Goal: Task Accomplishment & Management: Manage account settings

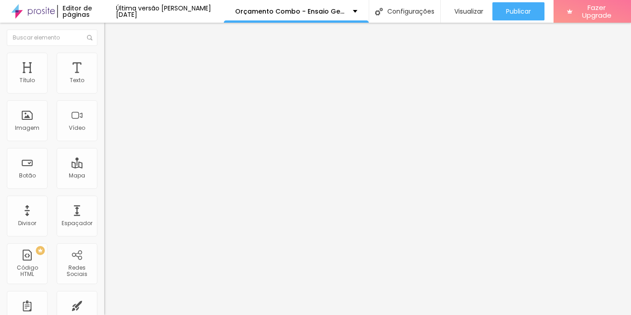
click at [104, 60] on li "Estilo" at bounding box center [156, 57] width 104 height 9
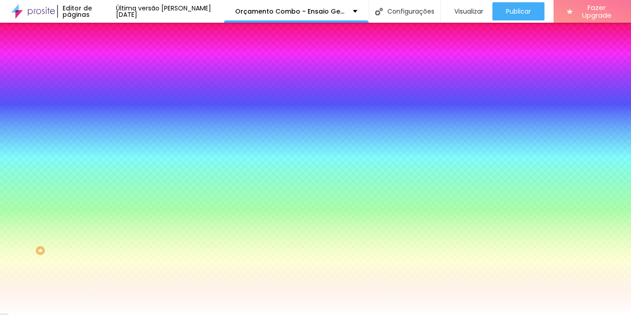
click at [104, 83] on span "Trocar imagem" at bounding box center [128, 80] width 49 height 8
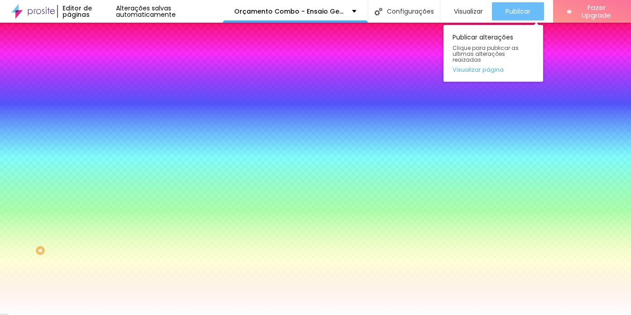
click at [509, 13] on span "Publicar" at bounding box center [518, 11] width 25 height 7
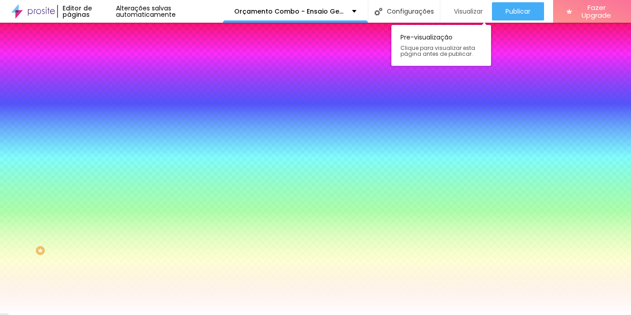
click at [466, 8] on span "Visualizar" at bounding box center [468, 11] width 29 height 7
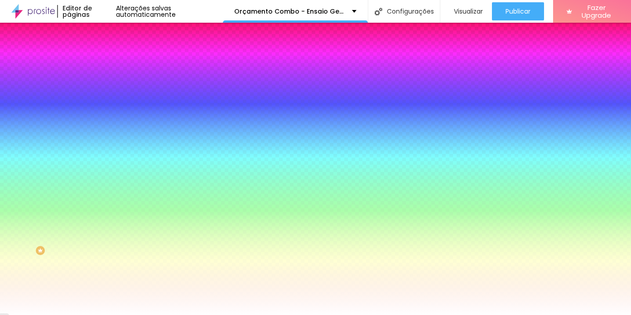
click at [104, 83] on span "Trocar imagem" at bounding box center [128, 80] width 49 height 8
click at [104, 53] on li "Conteúdo" at bounding box center [156, 48] width 104 height 9
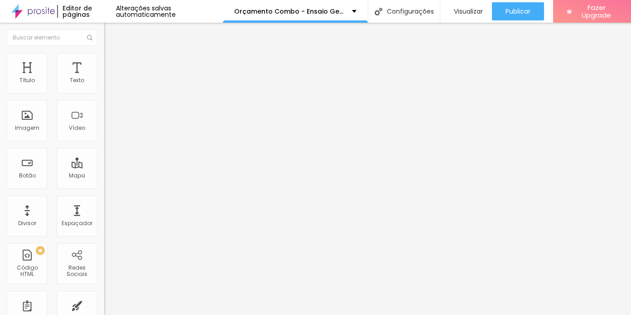
click at [104, 83] on span "Encaixotado" at bounding box center [121, 79] width 35 height 8
click at [104, 97] on span "Completo" at bounding box center [118, 93] width 28 height 8
click at [104, 87] on div "Encaixotado" at bounding box center [156, 84] width 104 height 5
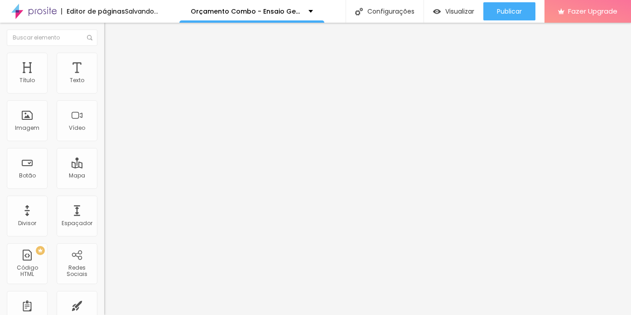
click at [104, 60] on li "Estilo" at bounding box center [156, 57] width 104 height 9
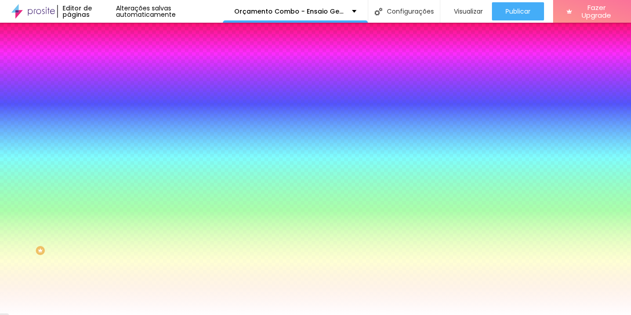
click at [104, 62] on li "Avançado" at bounding box center [156, 66] width 104 height 9
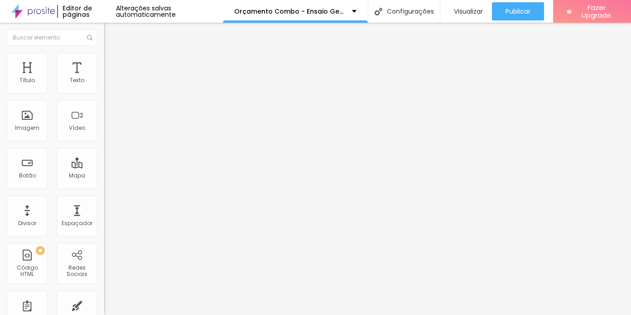
type input "181"
type input "162"
type input "147"
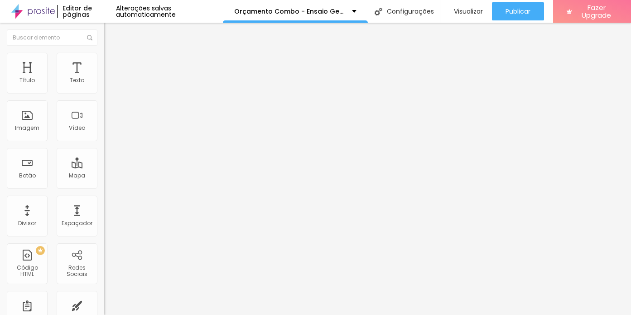
type input "147"
type input "136"
type input "127"
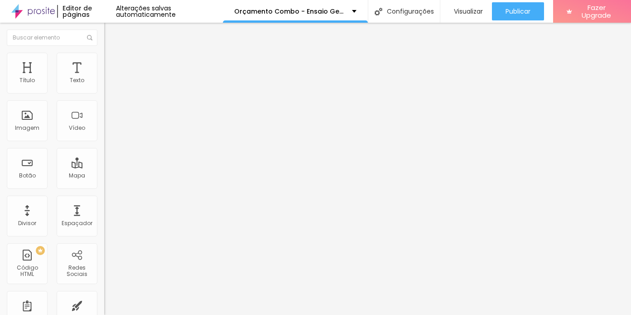
type input "118"
type input "116"
type input "113"
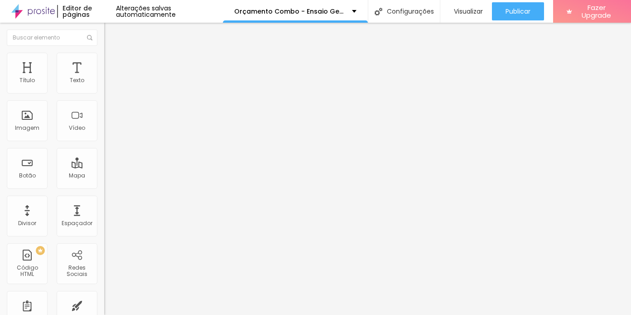
type input "113"
type input "112"
type input "113"
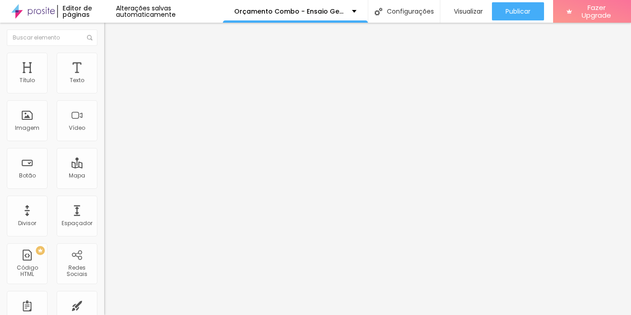
type input "114"
type input "116"
type input "117"
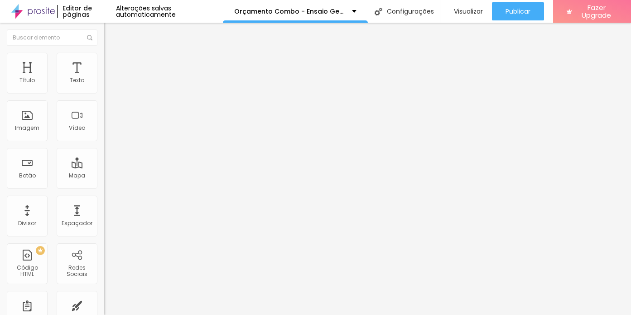
type input "117"
type input "119"
type input "121"
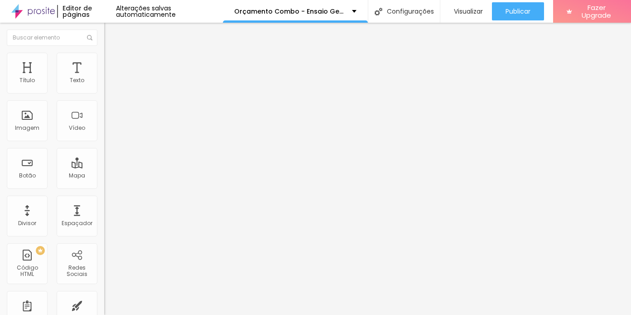
type input "123"
type input "127"
type input "130"
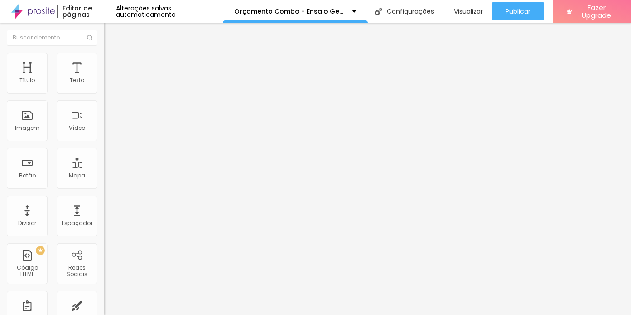
type input "130"
type input "135"
type input "141"
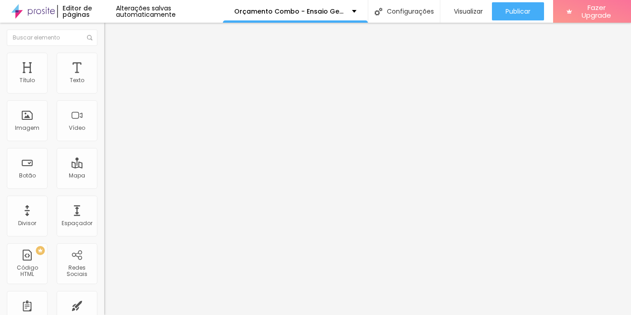
type input "149"
type input "161"
type input "185"
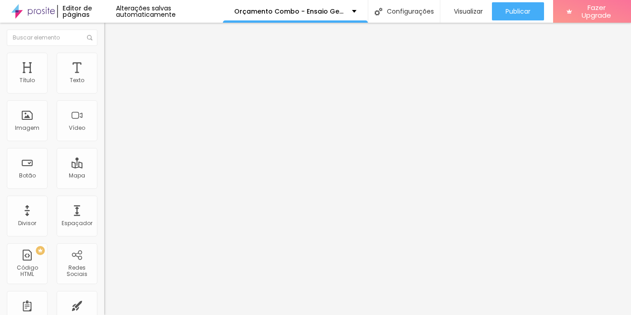
type input "185"
type input "225"
type input "282"
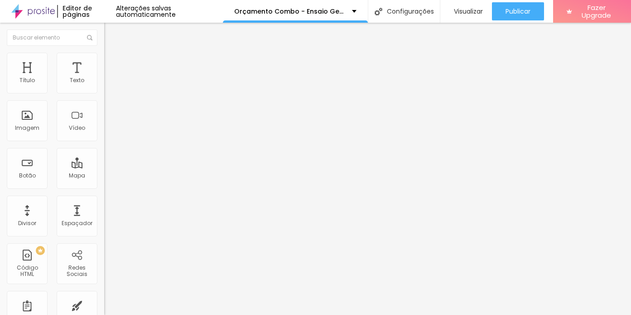
type input "340"
type input "389"
type input "431"
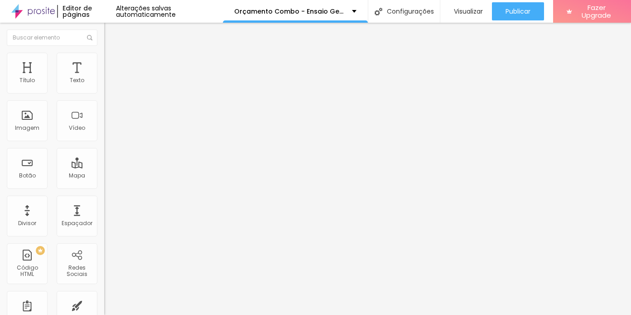
type input "431"
type input "460"
type input "481"
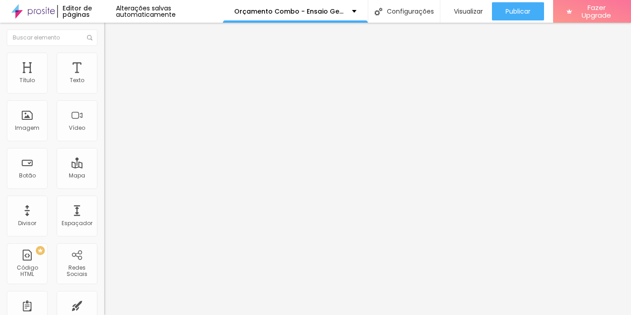
type input "500"
drag, startPoint x: 59, startPoint y: 107, endPoint x: 92, endPoint y: 109, distance: 33.7
click at [104, 304] on input "range" at bounding box center [133, 307] width 58 height 7
type input "25"
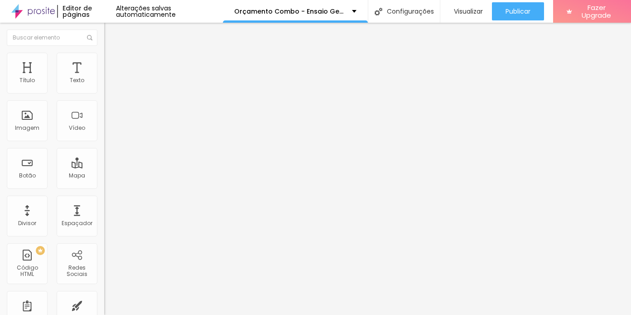
type input "25"
type input "20"
type input "15"
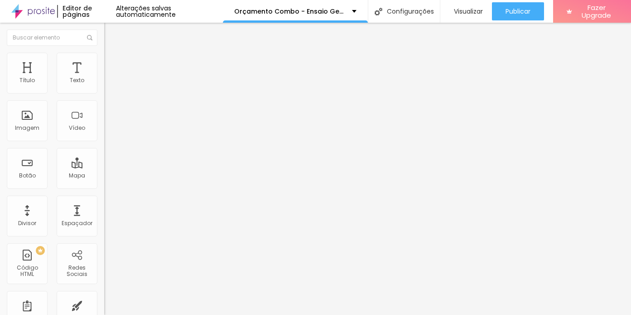
type input "20"
type input "25"
type input "30"
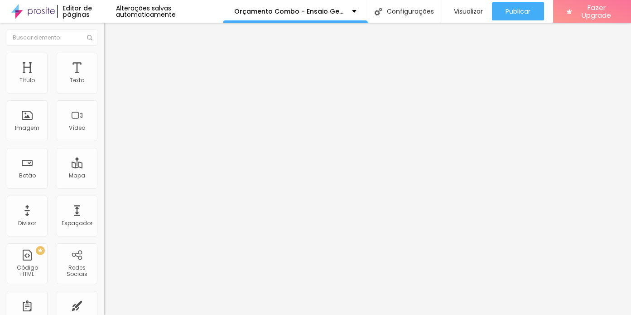
type input "30"
type input "20"
type input "15"
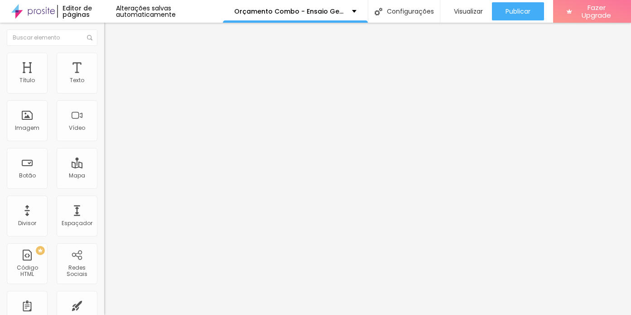
type input "10"
type input "5"
type input "0"
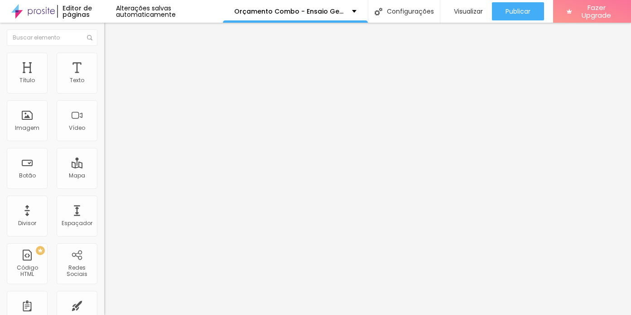
type input "0"
type input "5"
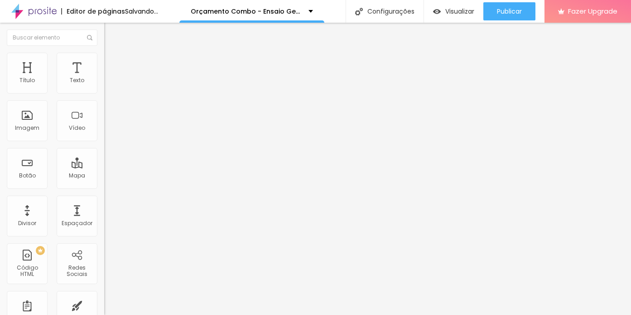
type input "30"
drag, startPoint x: 71, startPoint y: 89, endPoint x: 128, endPoint y: 83, distance: 57.5
click at [128, 176] on input "range" at bounding box center [133, 179] width 58 height 7
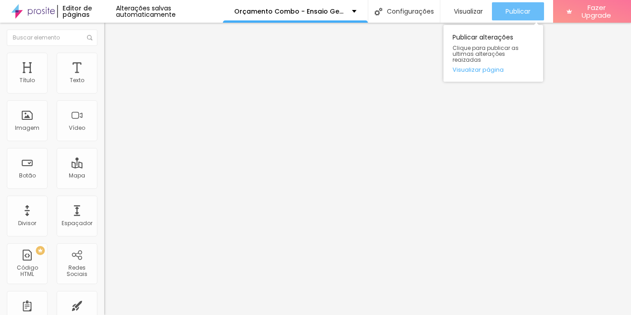
click at [506, 14] on span "Publicar" at bounding box center [518, 11] width 25 height 7
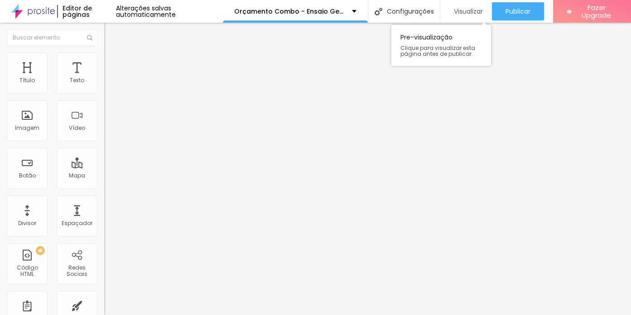
click at [472, 10] on span "Visualizar" at bounding box center [468, 11] width 29 height 7
click at [104, 58] on li "Estilo" at bounding box center [156, 57] width 104 height 9
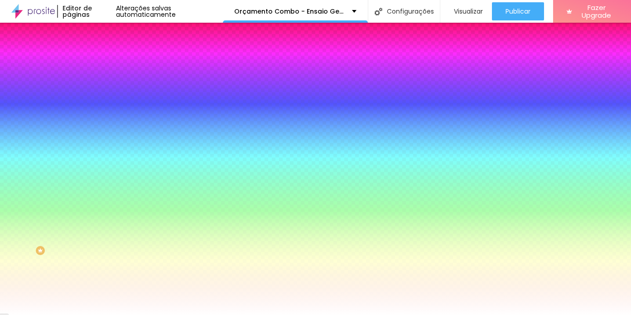
click at [104, 83] on span "Trocar imagem" at bounding box center [128, 80] width 49 height 8
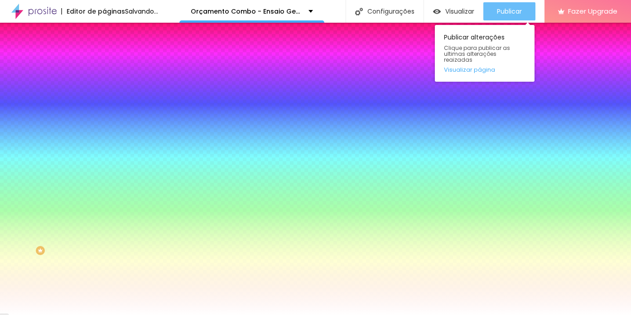
click at [522, 10] on span "Publicar" at bounding box center [509, 11] width 25 height 7
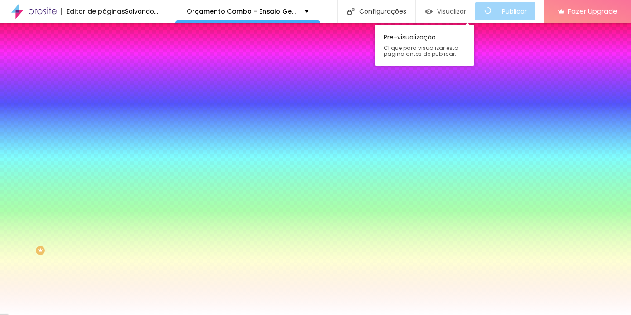
click at [466, 11] on span "Visualizar" at bounding box center [451, 11] width 29 height 7
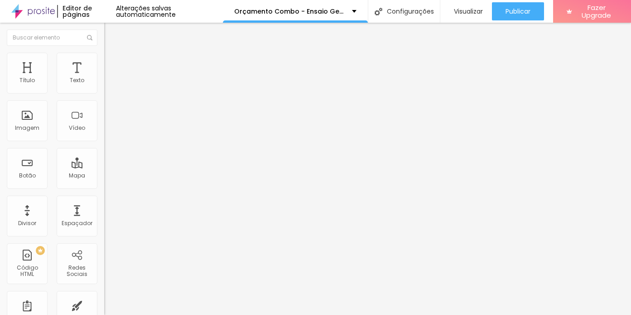
type input "19.9"
type input "19.7"
type input "19.6"
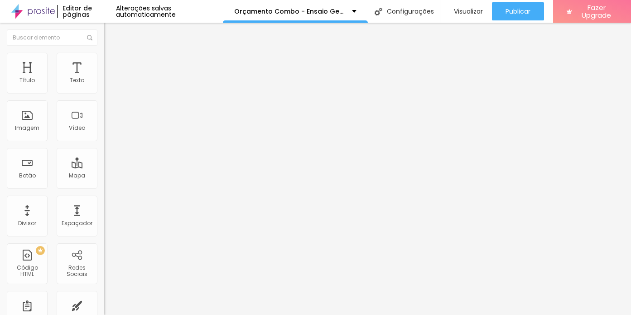
type input "19.6"
type input "19.5"
type input "18.8"
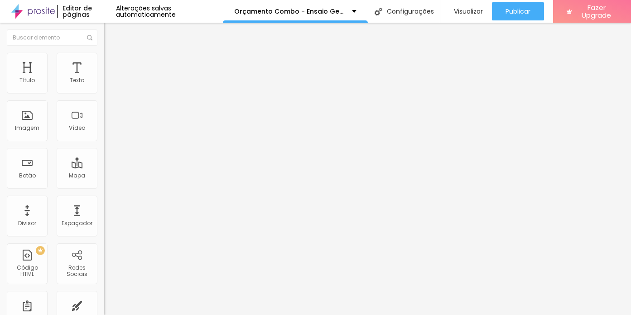
type input "18.7"
type input "18.6"
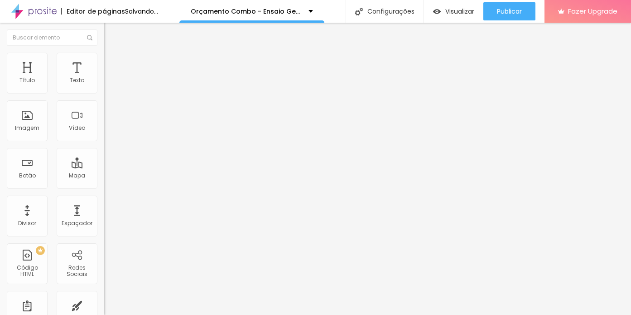
type input "18.3"
type input "18.1"
type input "17.9"
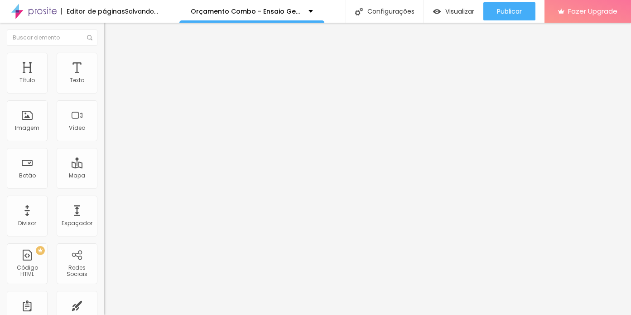
type input "17.9"
type input "17.8"
type input "17.7"
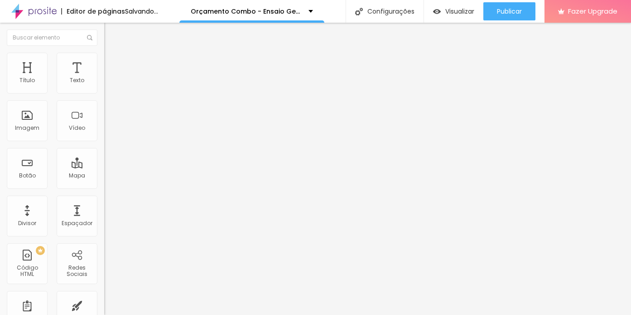
type input "17.5"
type input "17.2"
type input "16.9"
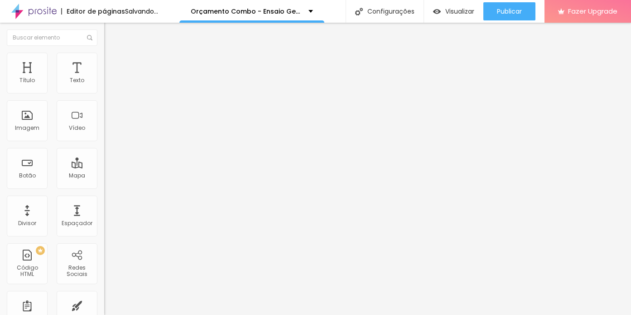
type input "16.9"
type input "16.7"
type input "16.5"
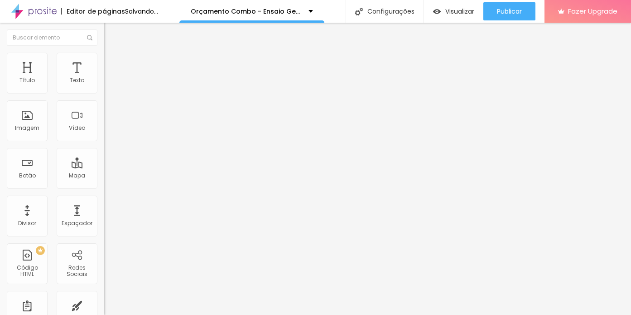
type input "16.4"
type input "16.3"
type input "16.2"
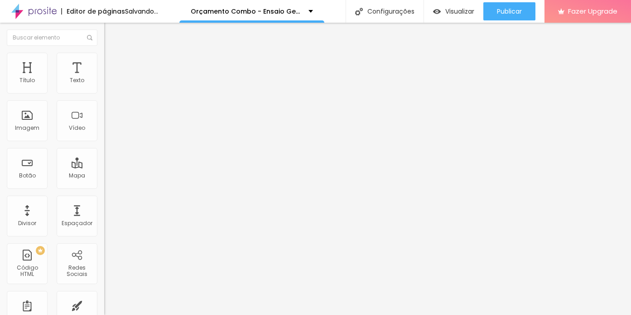
type input "16.2"
type input "16"
type input "15.7"
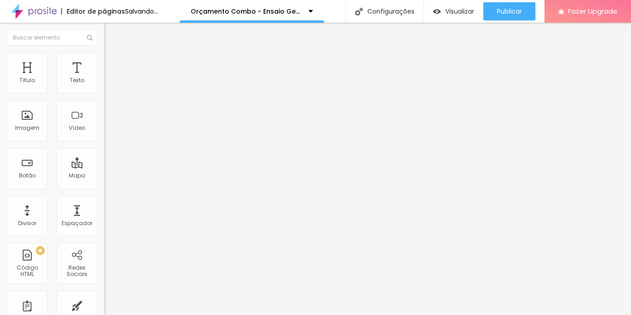
type input "15.4"
type input "15.1"
type input "15"
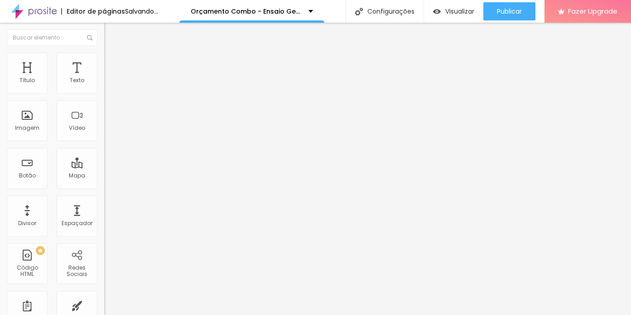
type input "15"
type input "14.9"
type input "14.8"
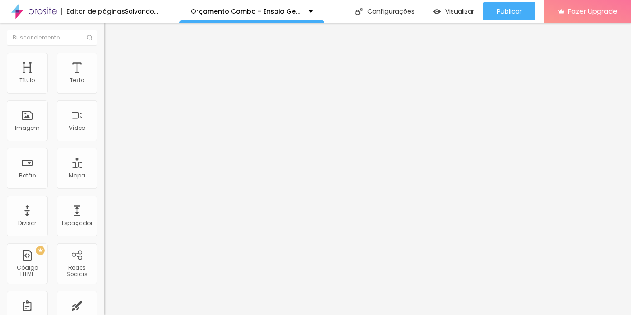
type input "14.7"
type input "14.6"
type input "14.3"
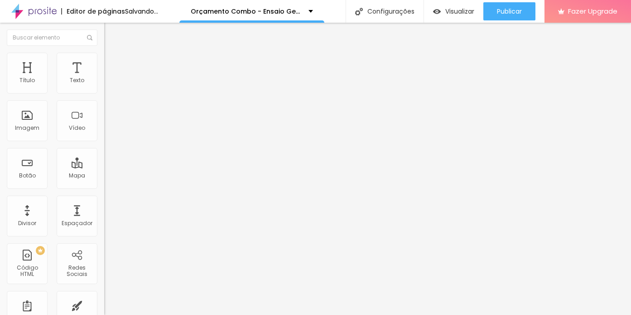
type input "14.3"
type input "14.1"
type input "13.9"
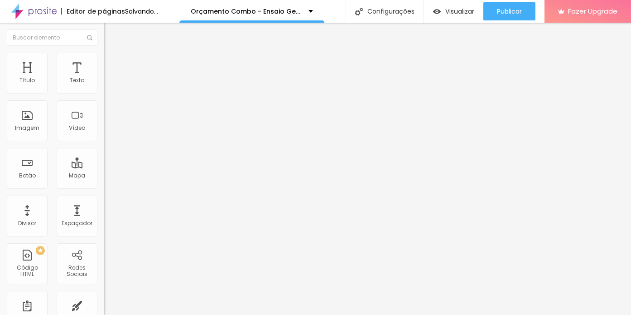
type input "13.8"
type input "13.7"
type input "13.6"
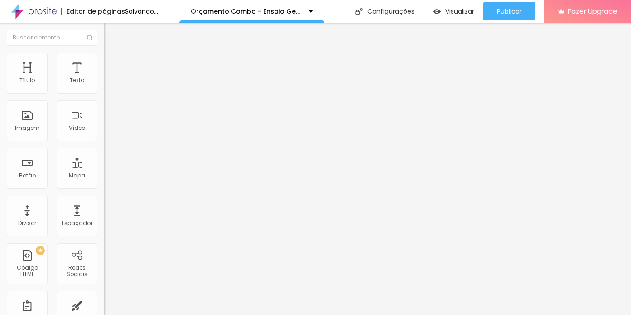
type input "13.6"
type input "13.4"
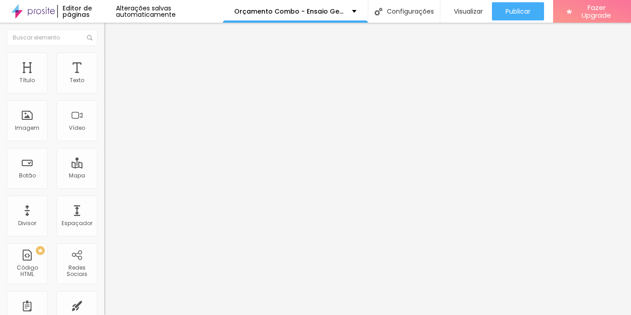
type input "13.2"
type input "12.8"
type input "12.4"
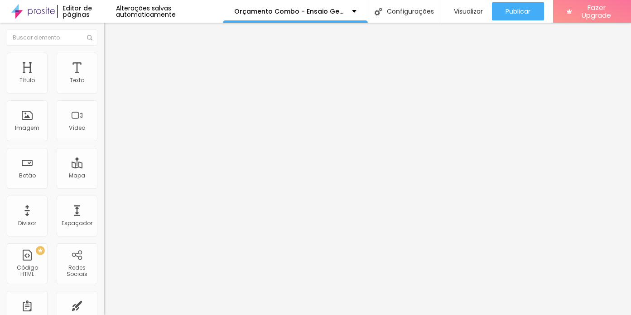
type input "12.4"
type input "12.1"
type input "12"
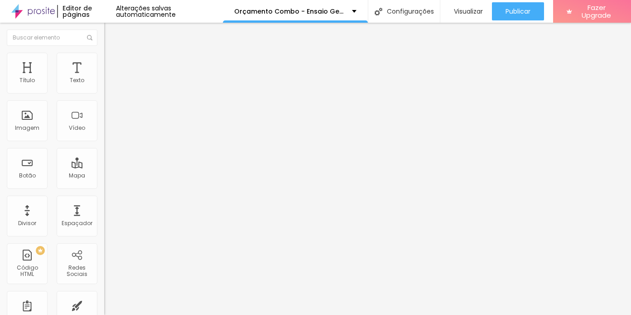
type input "11.9"
type input "11.8"
type input "11.5"
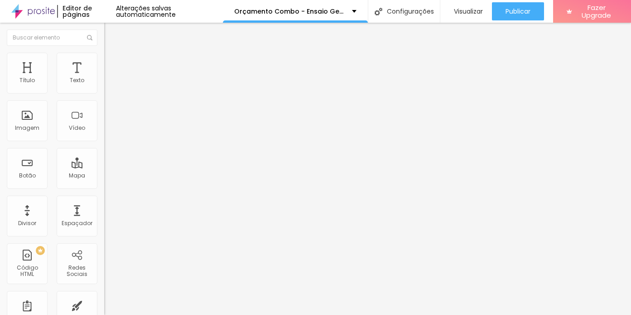
type input "11.5"
type input "11.2"
type input "10.9"
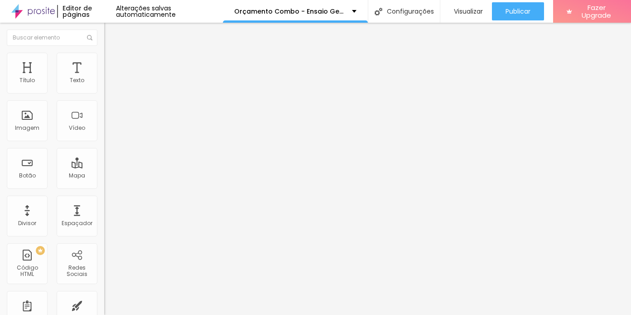
type input "10.7"
type input "10.6"
type input "10.5"
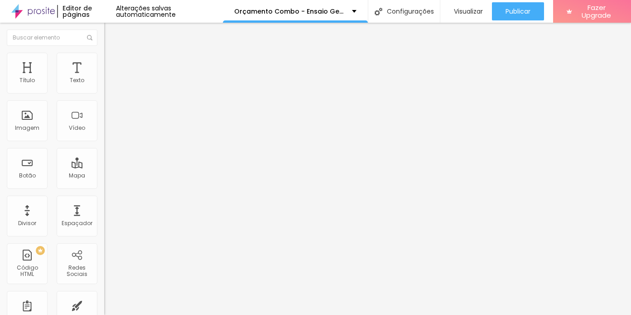
type input "10.5"
drag, startPoint x: 77, startPoint y: 208, endPoint x: 50, endPoint y: 203, distance: 27.3
type input "10.5"
click at [104, 53] on li "Avançado" at bounding box center [156, 57] width 104 height 9
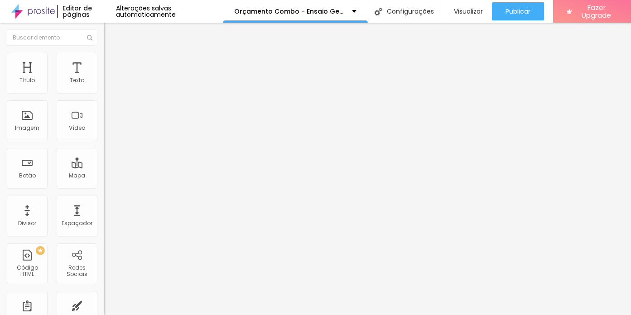
type input "93"
type input "81"
type input "78"
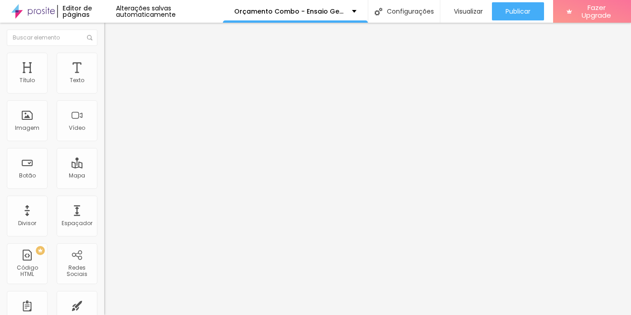
type input "78"
type input "76"
type input "73"
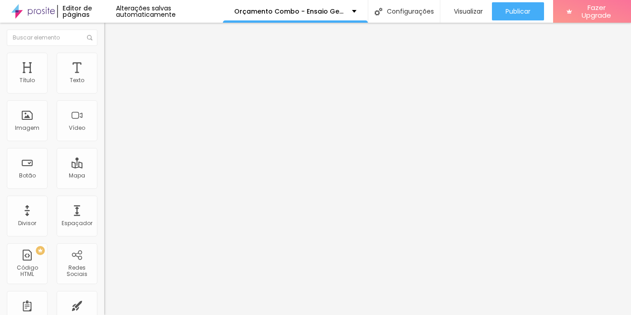
type input "71"
type input "69"
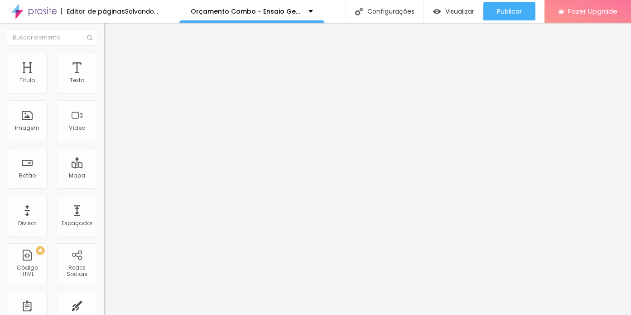
drag, startPoint x: 77, startPoint y: 89, endPoint x: 11, endPoint y: 87, distance: 65.3
click at [104, 87] on div "0 Espaço de cima" at bounding box center [156, 126] width 104 height 128
drag, startPoint x: 79, startPoint y: 108, endPoint x: 5, endPoint y: 102, distance: 73.7
click at [104, 295] on input "range" at bounding box center [133, 298] width 58 height 7
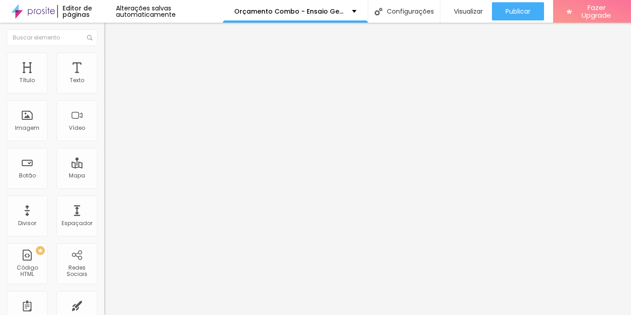
click at [104, 52] on img at bounding box center [108, 48] width 8 height 8
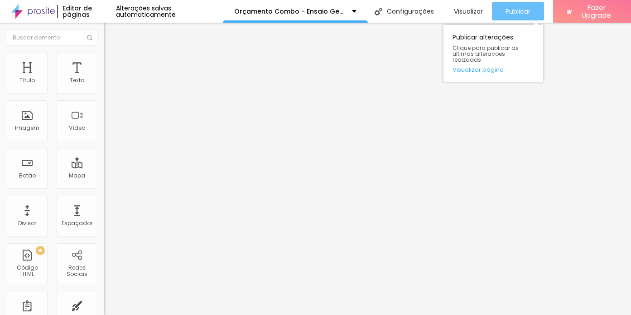
click at [519, 9] on span "Publicar" at bounding box center [518, 11] width 25 height 7
click at [512, 10] on span "Publicar" at bounding box center [518, 11] width 25 height 7
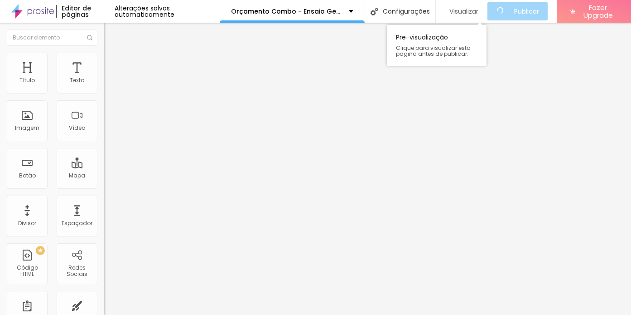
click at [464, 15] on span "Visualizar" at bounding box center [464, 11] width 29 height 7
click at [472, 10] on span "Visualizar" at bounding box center [468, 11] width 29 height 7
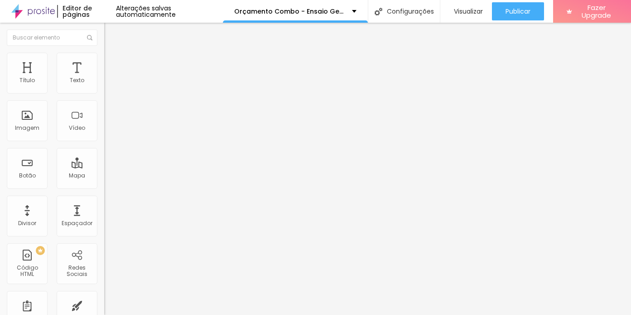
click at [104, 55] on img at bounding box center [108, 57] width 8 height 8
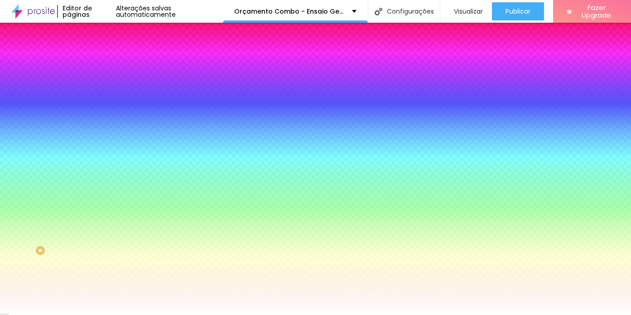
click at [104, 49] on li "Conteúdo" at bounding box center [156, 48] width 104 height 9
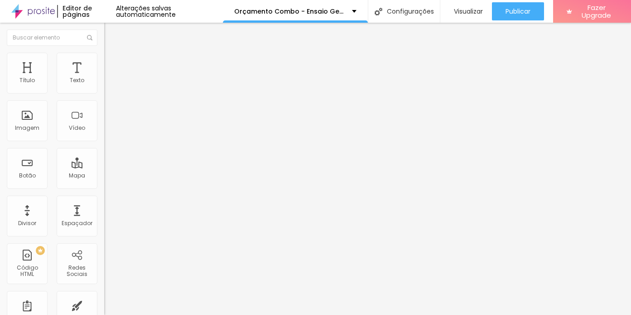
click at [104, 61] on li "Estilo" at bounding box center [156, 57] width 104 height 9
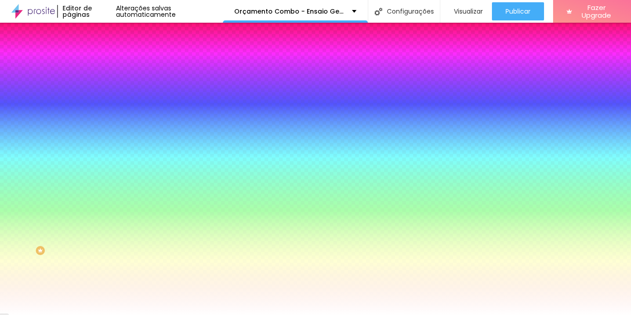
click at [104, 52] on img at bounding box center [108, 48] width 8 height 8
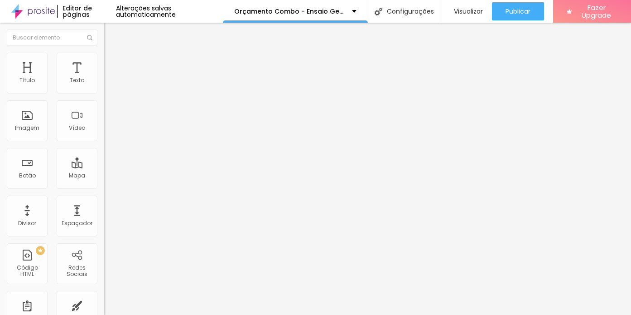
click at [104, 83] on span "Encaixotado" at bounding box center [121, 79] width 35 height 8
click at [104, 96] on div "Completo" at bounding box center [156, 92] width 104 height 5
click at [104, 56] on li "Estilo" at bounding box center [156, 57] width 104 height 9
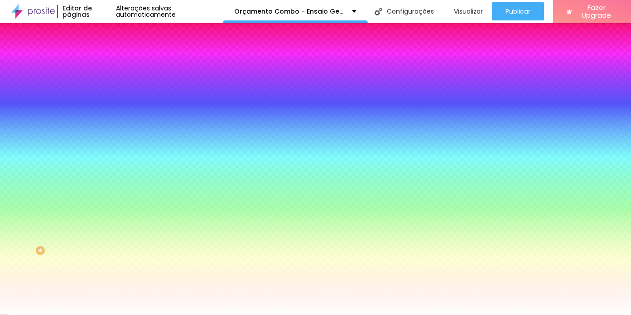
click at [104, 94] on span "Parallax" at bounding box center [115, 91] width 22 height 8
click at [104, 107] on div "Nenhum Parallax" at bounding box center [156, 100] width 104 height 14
click at [104, 94] on span "Parallax" at bounding box center [115, 91] width 22 height 8
click at [104, 62] on li "Avançado" at bounding box center [156, 66] width 104 height 9
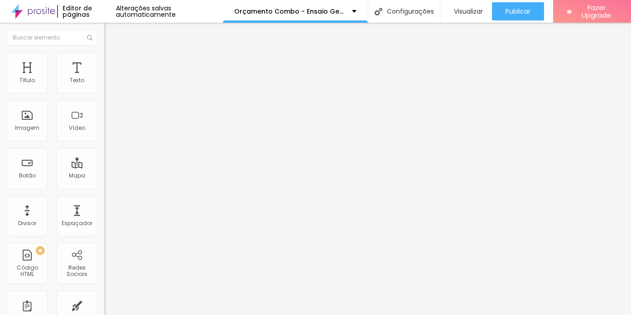
click at [104, 52] on img at bounding box center [108, 48] width 8 height 8
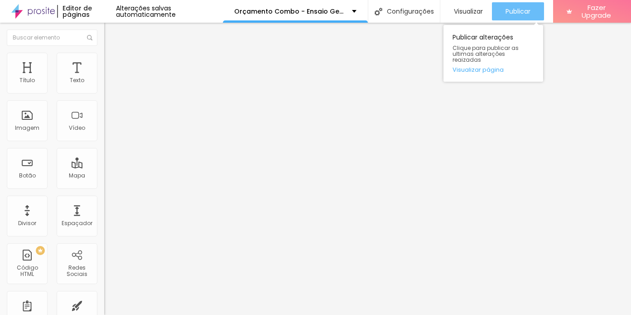
click at [515, 9] on span "Publicar" at bounding box center [518, 11] width 25 height 7
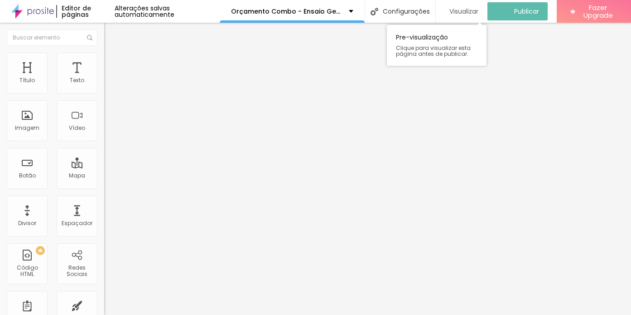
click at [469, 13] on span "Visualizar" at bounding box center [464, 11] width 29 height 7
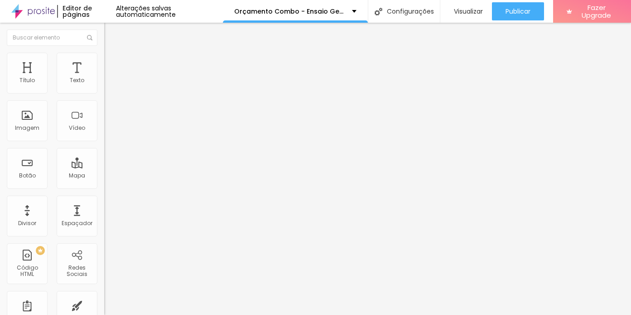
click at [104, 62] on li "Avançado" at bounding box center [156, 66] width 104 height 9
drag, startPoint x: 79, startPoint y: 89, endPoint x: 27, endPoint y: 83, distance: 52.5
click at [104, 83] on div "5 Espaçamento entre colunas" at bounding box center [156, 135] width 104 height 128
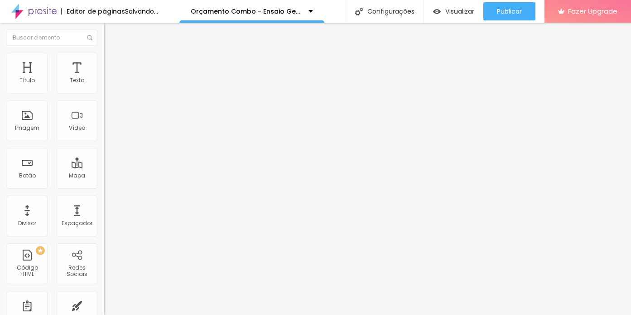
drag, startPoint x: 62, startPoint y: 107, endPoint x: 107, endPoint y: 113, distance: 45.8
click at [107, 304] on input "range" at bounding box center [133, 307] width 58 height 7
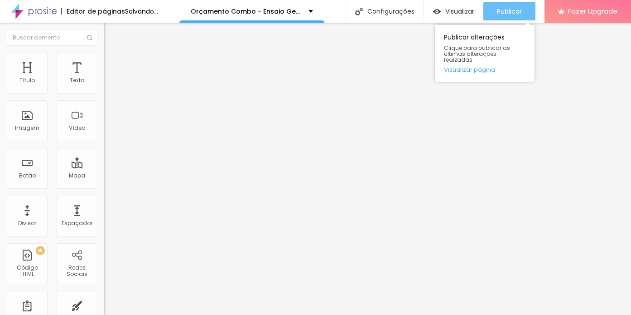
click at [522, 5] on div "Publicar" at bounding box center [509, 11] width 25 height 18
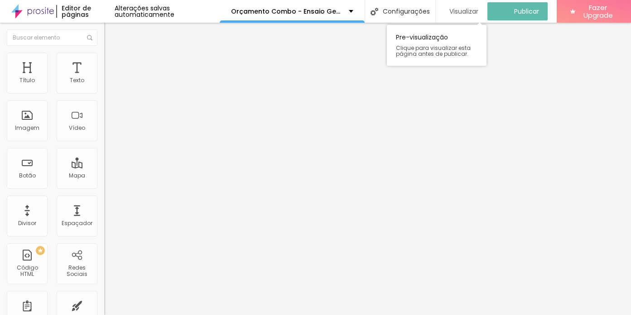
click at [473, 10] on span "Visualizar" at bounding box center [464, 11] width 29 height 7
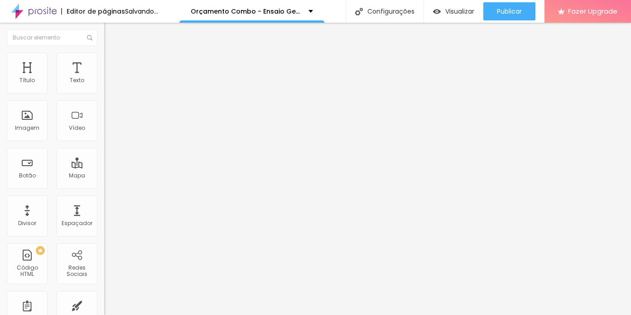
drag, startPoint x: 56, startPoint y: 108, endPoint x: 26, endPoint y: 102, distance: 30.1
click at [104, 304] on input "range" at bounding box center [133, 307] width 58 height 7
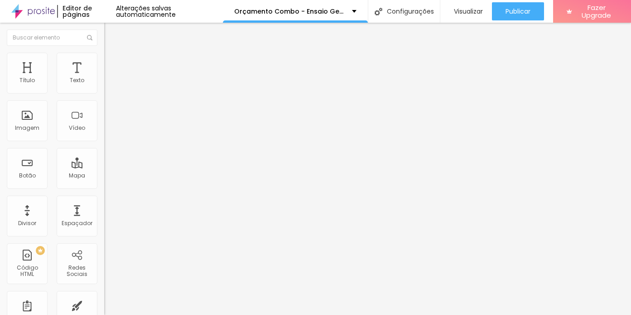
drag, startPoint x: 25, startPoint y: 108, endPoint x: 34, endPoint y: 108, distance: 9.1
click at [104, 304] on input "range" at bounding box center [133, 307] width 58 height 7
drag, startPoint x: 28, startPoint y: 88, endPoint x: 73, endPoint y: 92, distance: 45.4
click at [104, 92] on div "30 Espaçamento entre colunas" at bounding box center [156, 135] width 104 height 128
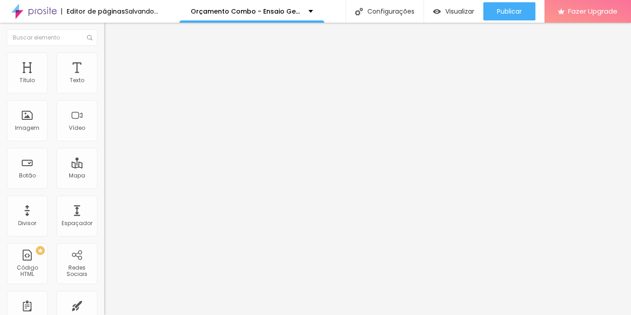
click at [112, 62] on span "Estilo" at bounding box center [119, 59] width 14 height 8
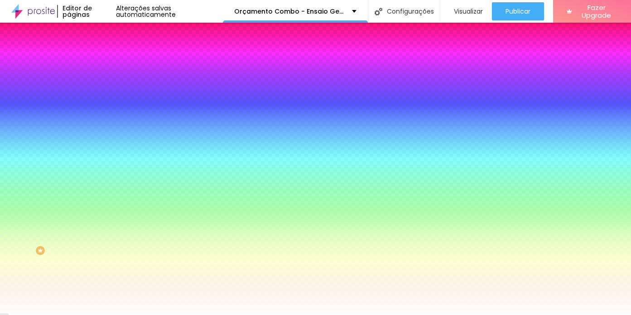
click at [104, 83] on div "Trocar imagem" at bounding box center [156, 79] width 104 height 6
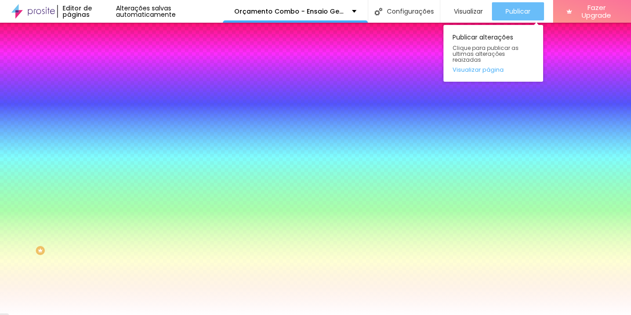
click at [511, 10] on span "Publicar" at bounding box center [518, 11] width 25 height 7
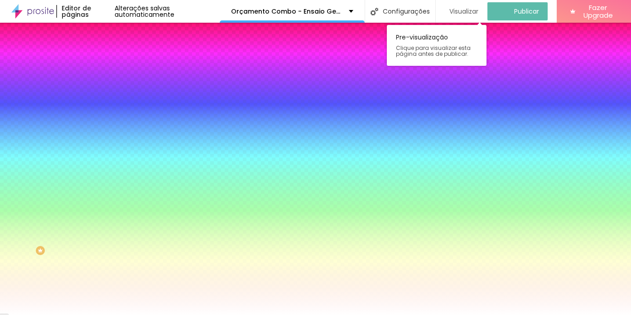
click at [474, 9] on span "Visualizar" at bounding box center [464, 11] width 29 height 7
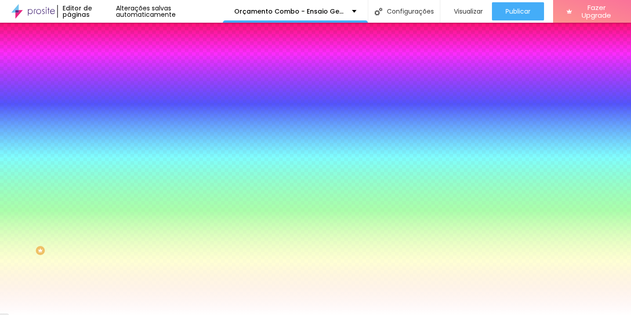
click at [104, 83] on span "Trocar imagem" at bounding box center [128, 80] width 49 height 8
click at [188, 314] on div at bounding box center [315, 320] width 631 height 0
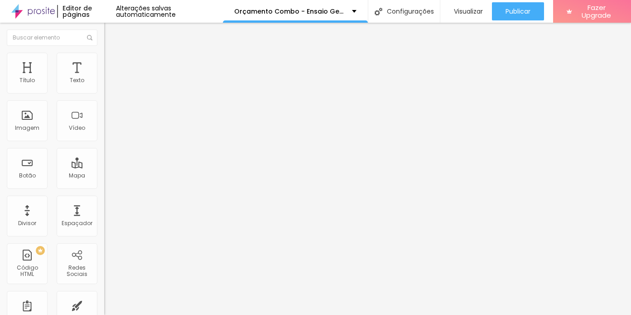
click at [104, 83] on span "Completo" at bounding box center [118, 79] width 28 height 8
click at [104, 88] on span "Encaixotado" at bounding box center [121, 84] width 35 height 8
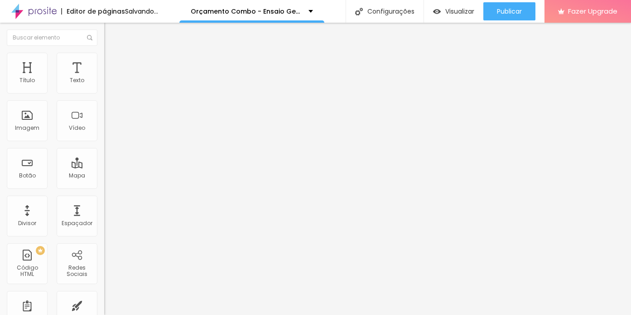
click at [104, 97] on span "Completo" at bounding box center [118, 93] width 28 height 8
click at [104, 53] on li "Estilo" at bounding box center [156, 57] width 104 height 9
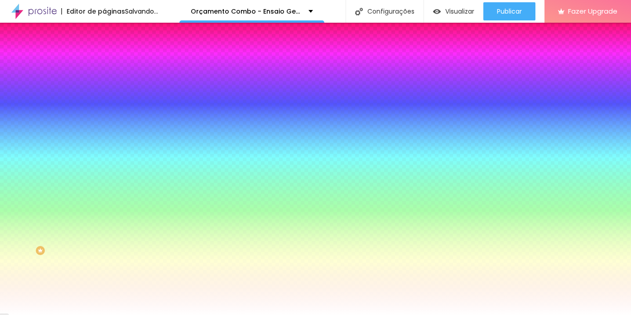
click at [104, 62] on img at bounding box center [108, 66] width 8 height 8
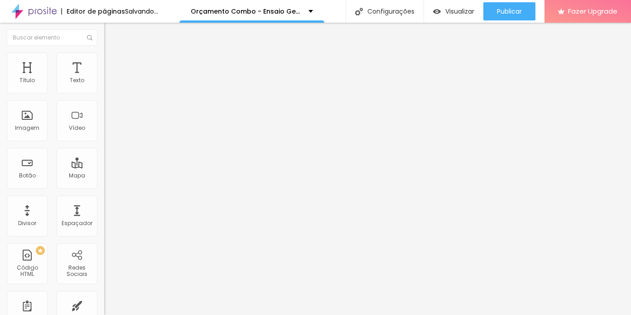
drag, startPoint x: 32, startPoint y: 107, endPoint x: 61, endPoint y: 106, distance: 29.5
click at [104, 304] on input "range" at bounding box center [133, 307] width 58 height 7
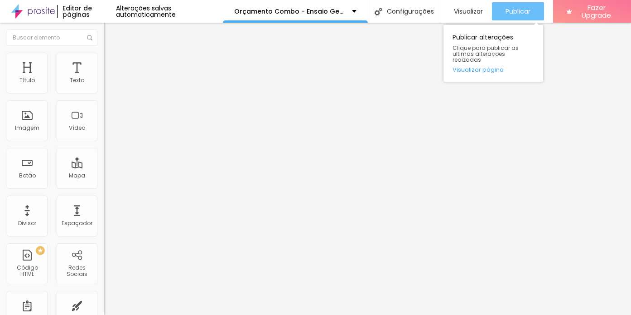
click at [527, 8] on span "Publicar" at bounding box center [518, 11] width 25 height 7
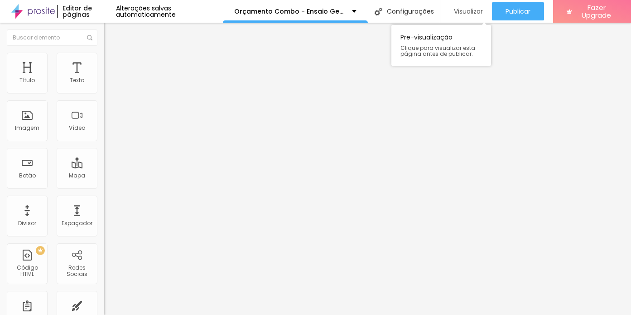
click at [466, 4] on div "Visualizar" at bounding box center [467, 11] width 34 height 18
click at [104, 54] on img at bounding box center [108, 57] width 8 height 8
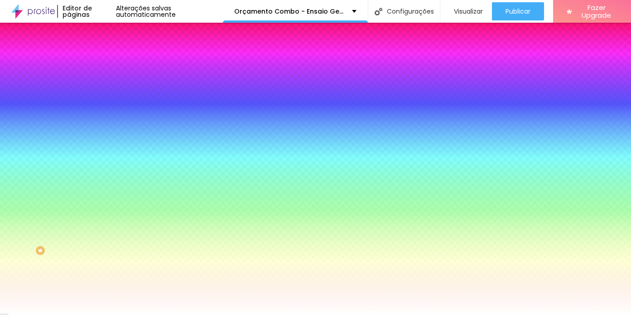
click at [104, 83] on span "Trocar imagem" at bounding box center [128, 80] width 49 height 8
click at [104, 94] on span "Parallax" at bounding box center [115, 91] width 22 height 8
click at [104, 100] on span "Nenhum" at bounding box center [116, 96] width 24 height 8
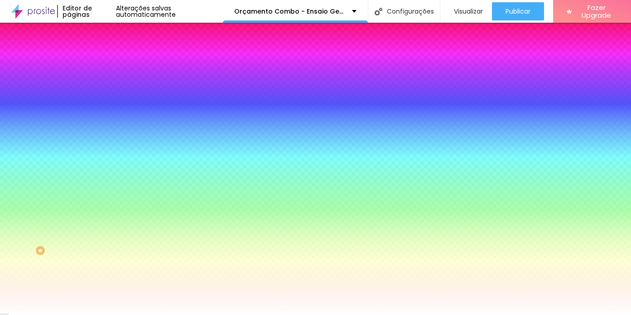
click at [104, 62] on li "Avançado" at bounding box center [156, 66] width 104 height 9
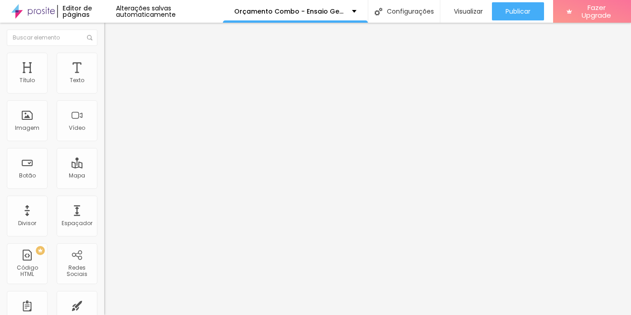
drag, startPoint x: 55, startPoint y: 107, endPoint x: 38, endPoint y: 107, distance: 17.7
click at [104, 304] on input "range" at bounding box center [133, 307] width 58 height 7
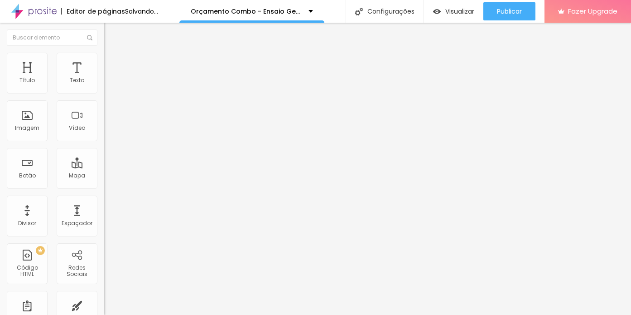
drag, startPoint x: 35, startPoint y: 108, endPoint x: 29, endPoint y: 108, distance: 6.3
click at [104, 304] on input "range" at bounding box center [133, 307] width 58 height 7
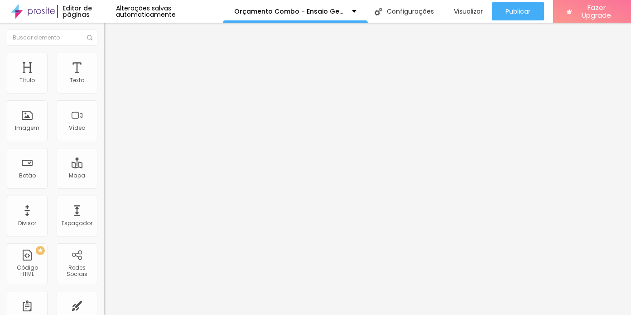
drag, startPoint x: 69, startPoint y: 88, endPoint x: 92, endPoint y: 90, distance: 22.3
click at [104, 90] on div "30 Espaçamento entre colunas" at bounding box center [156, 135] width 104 height 128
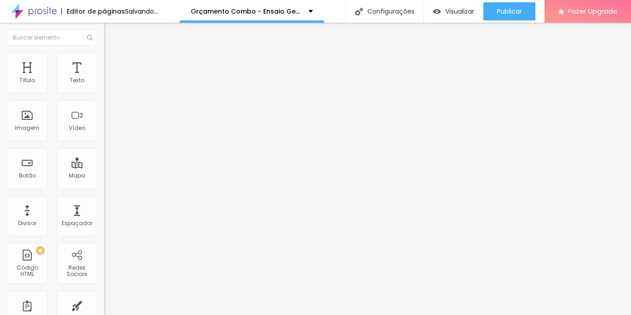
drag, startPoint x: 27, startPoint y: 105, endPoint x: 38, endPoint y: 107, distance: 11.5
click at [104, 304] on input "range" at bounding box center [133, 307] width 58 height 7
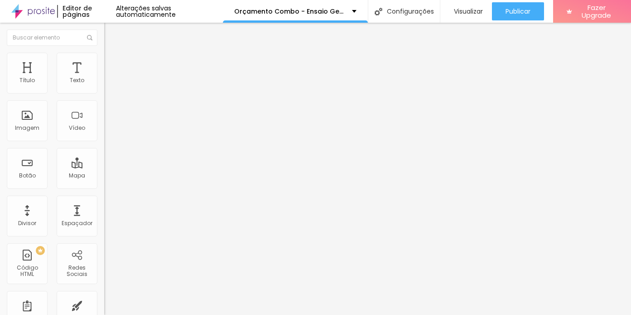
click at [104, 54] on img at bounding box center [108, 57] width 8 height 8
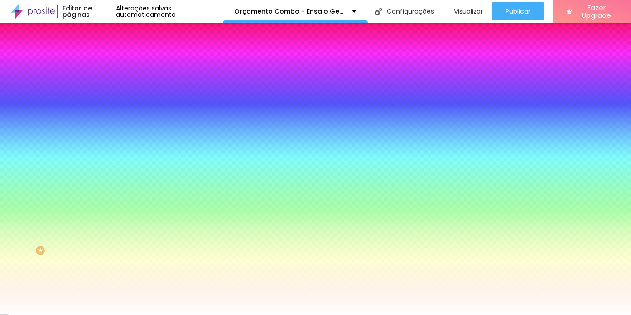
click at [104, 83] on span "Trocar imagem" at bounding box center [128, 80] width 49 height 8
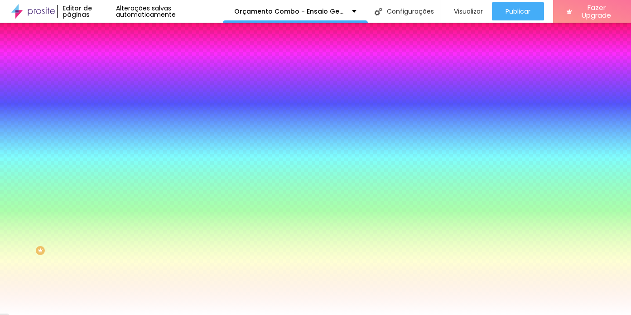
click at [104, 62] on img at bounding box center [108, 66] width 8 height 8
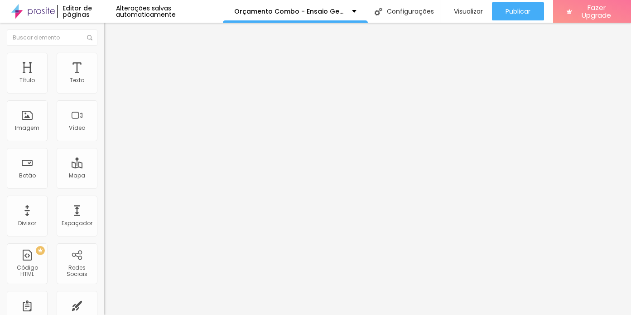
drag, startPoint x: 42, startPoint y: 105, endPoint x: 67, endPoint y: 103, distance: 25.4
click at [104, 304] on input "range" at bounding box center [133, 307] width 58 height 7
drag, startPoint x: 69, startPoint y: 91, endPoint x: 86, endPoint y: 100, distance: 19.3
click at [104, 176] on input "range" at bounding box center [133, 179] width 58 height 7
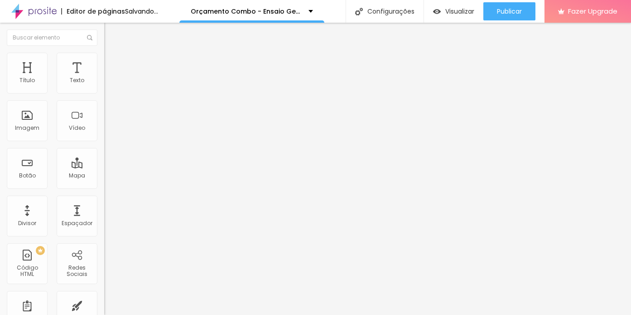
drag, startPoint x: 66, startPoint y: 88, endPoint x: 96, endPoint y: 93, distance: 30.4
click at [104, 176] on input "range" at bounding box center [133, 179] width 58 height 7
drag, startPoint x: 57, startPoint y: 104, endPoint x: 50, endPoint y: 107, distance: 7.9
click at [104, 304] on input "range" at bounding box center [133, 307] width 58 height 7
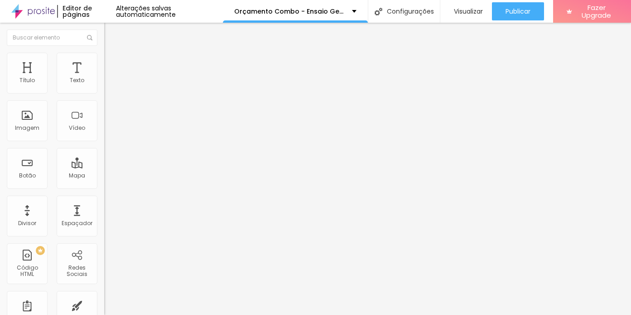
click at [104, 53] on img at bounding box center [108, 57] width 8 height 8
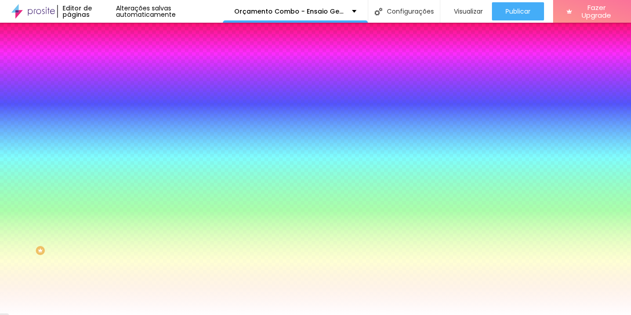
click at [104, 83] on span "Trocar imagem" at bounding box center [128, 80] width 49 height 8
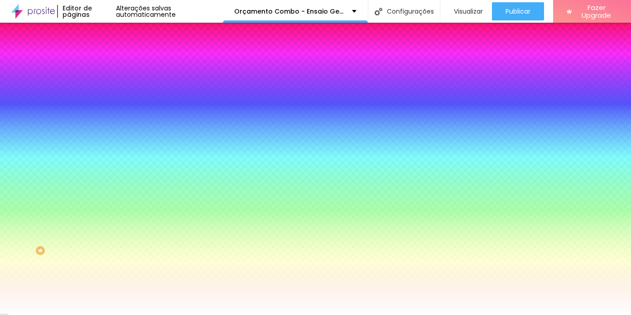
click at [104, 83] on span "Trocar imagem" at bounding box center [128, 80] width 49 height 8
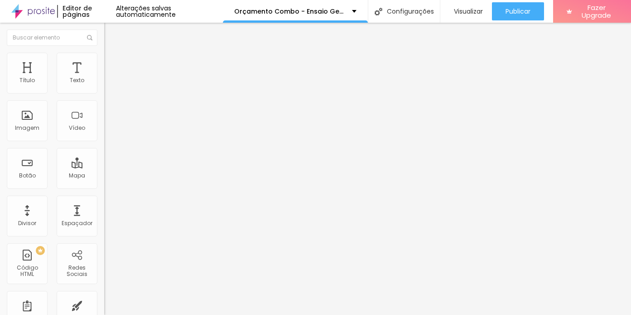
click at [104, 60] on li "Estilo" at bounding box center [156, 57] width 104 height 9
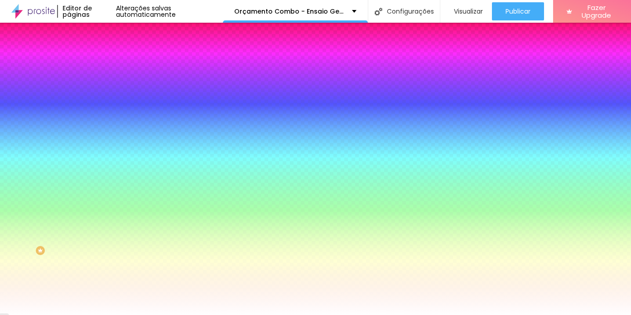
click at [104, 83] on span "Trocar imagem" at bounding box center [128, 80] width 49 height 8
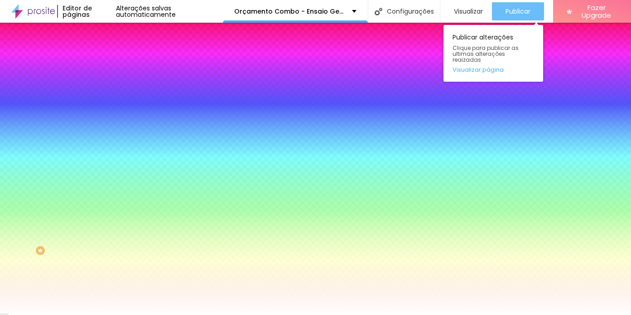
click at [514, 2] on div "Publicar" at bounding box center [518, 11] width 25 height 18
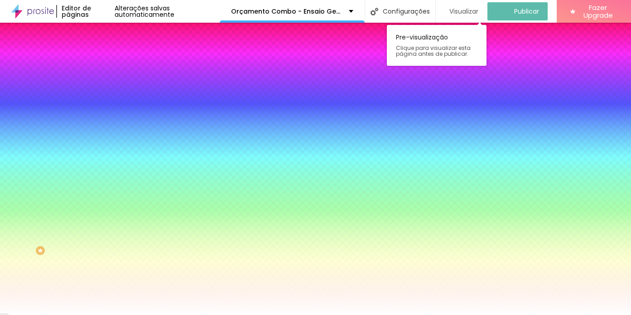
click at [473, 12] on span "Visualizar" at bounding box center [464, 11] width 29 height 7
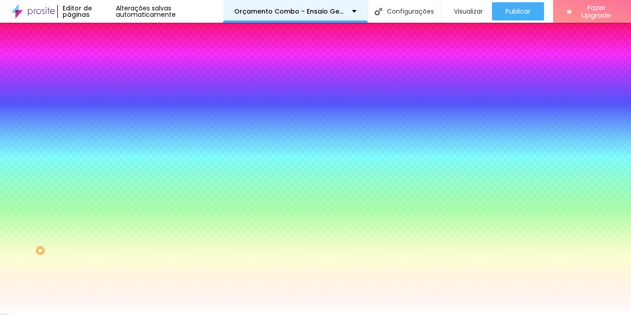
click at [322, 13] on p "Orçamento Combo - Ensaio Gestante e [GEOGRAPHIC_DATA]" at bounding box center [289, 11] width 111 height 6
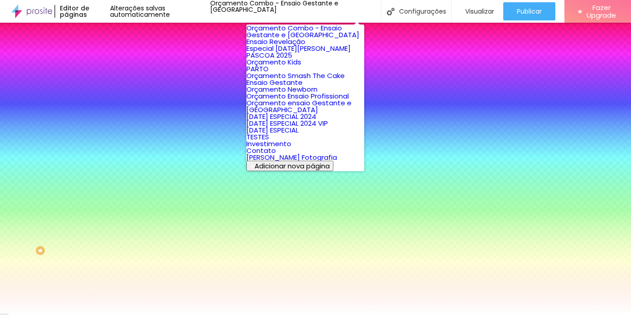
scroll to position [64, 0]
click at [303, 87] on link "Ensaio Gestante" at bounding box center [275, 83] width 56 height 10
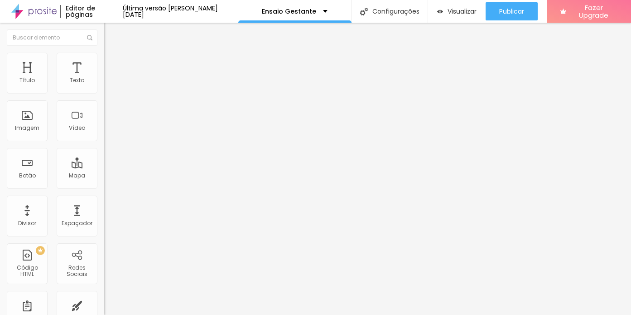
click at [104, 53] on img at bounding box center [108, 57] width 8 height 8
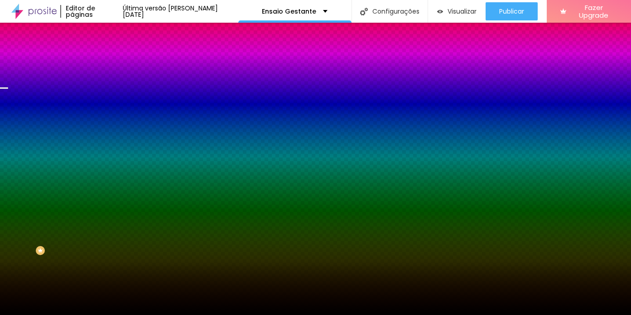
click at [104, 83] on span "Trocar imagem" at bounding box center [128, 80] width 49 height 8
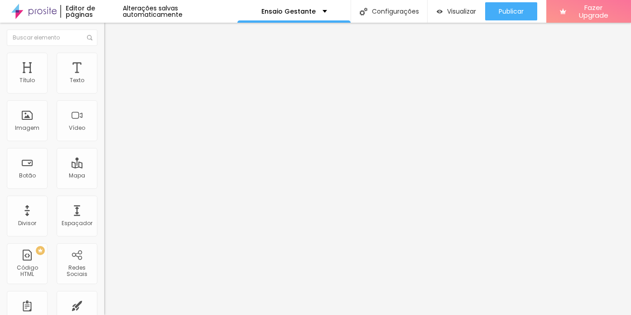
type input "17"
type input "18"
type input "19"
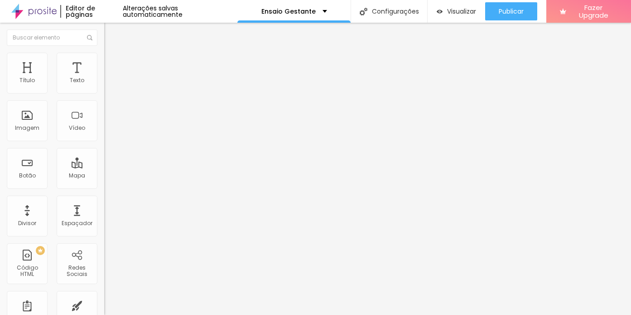
type input "19"
type input "20"
type input "21"
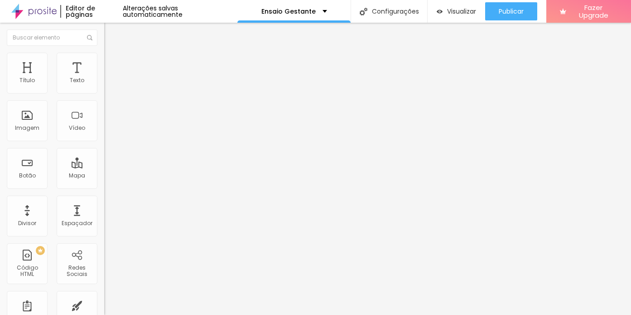
type input "22"
type input "23"
type input "24"
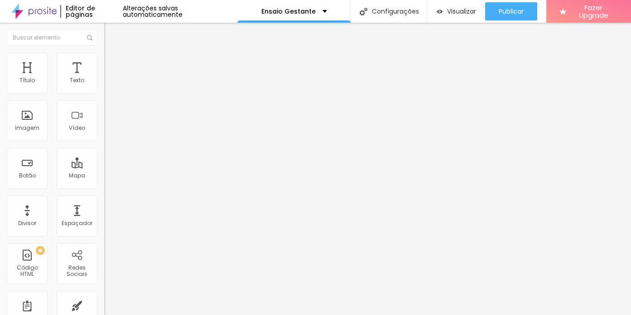
type input "24"
type input "25"
type input "26"
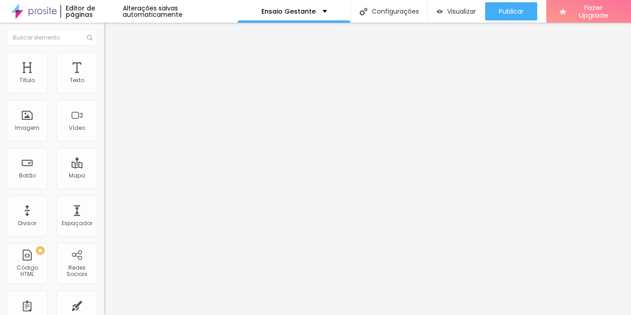
drag, startPoint x: 39, startPoint y: 87, endPoint x: 62, endPoint y: 90, distance: 23.7
type input "26"
click at [104, 167] on input "range" at bounding box center [133, 170] width 58 height 7
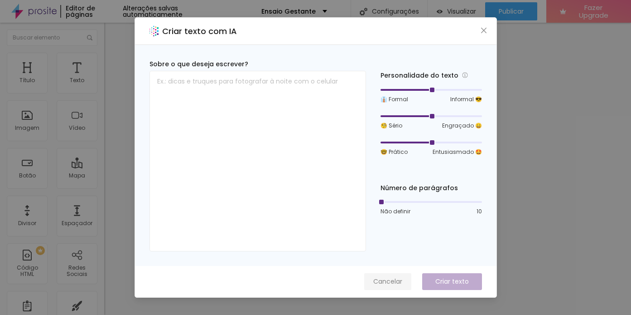
click at [385, 282] on span "Cancelar" at bounding box center [388, 282] width 29 height 10
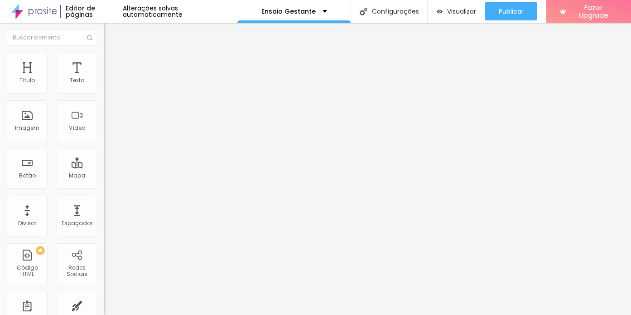
type input "17"
type input "18"
type input "19"
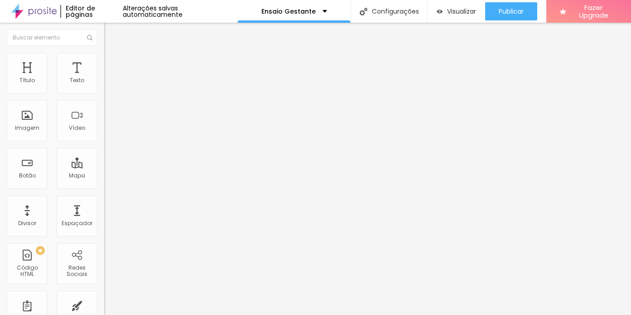
type input "19"
type input "20"
type input "21"
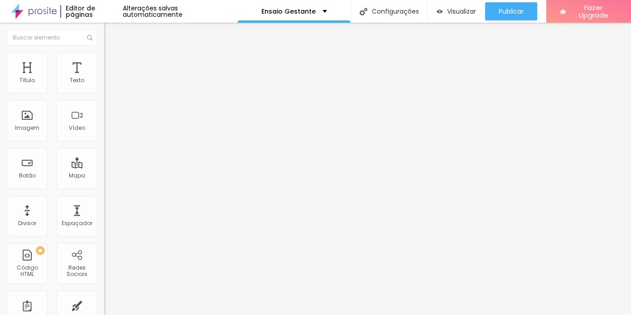
type input "22"
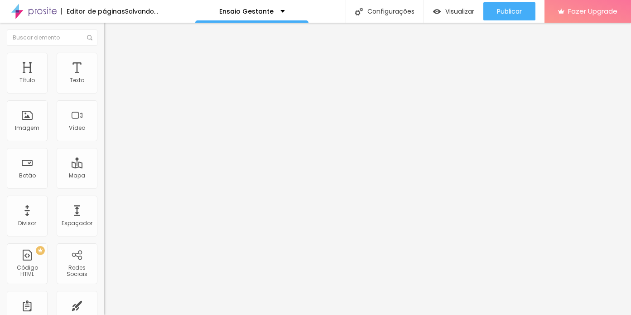
drag, startPoint x: 39, startPoint y: 88, endPoint x: 53, endPoint y: 88, distance: 13.6
type input "22"
click at [104, 167] on input "range" at bounding box center [133, 170] width 58 height 7
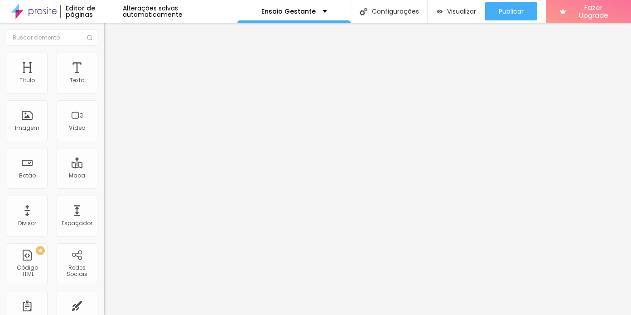
type input "23"
type input "24"
type input "25"
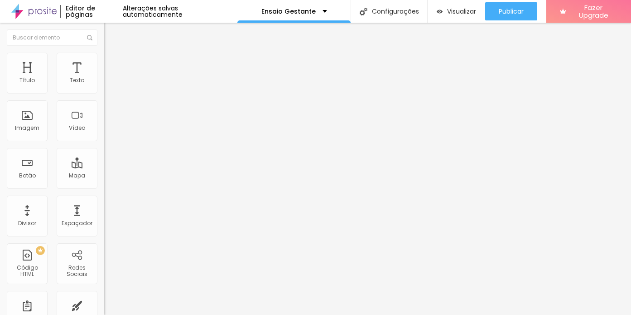
type input "25"
type input "26"
drag, startPoint x: 53, startPoint y: 89, endPoint x: 63, endPoint y: 89, distance: 10.0
type input "26"
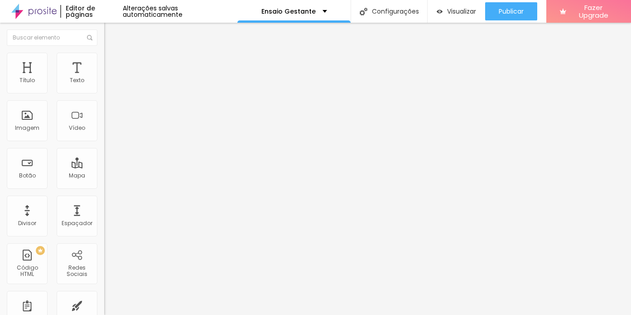
click at [104, 167] on input "range" at bounding box center [133, 170] width 58 height 7
type input "17"
type input "18"
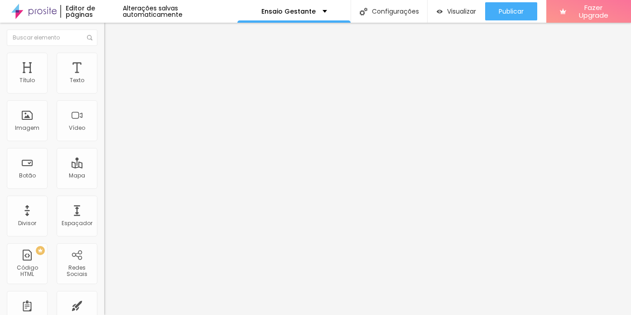
type input "19"
type input "20"
type input "21"
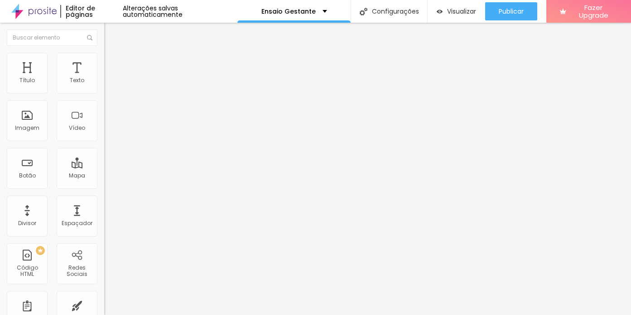
type input "21"
type input "22"
type input "23"
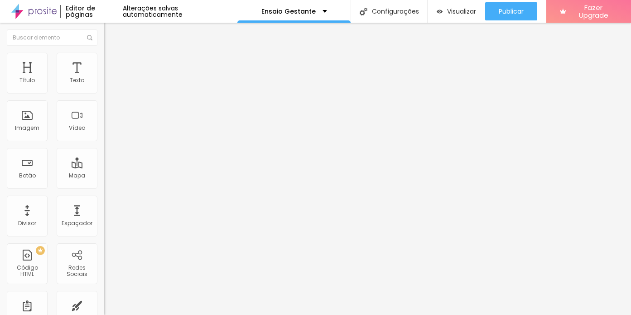
type input "24"
type input "25"
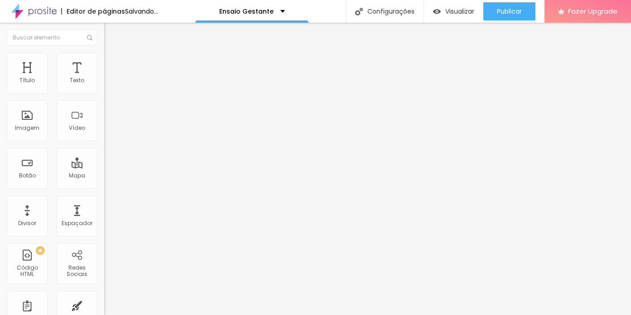
type input "26"
drag, startPoint x: 42, startPoint y: 89, endPoint x: 63, endPoint y: 89, distance: 21.3
click at [104, 167] on input "range" at bounding box center [133, 170] width 58 height 7
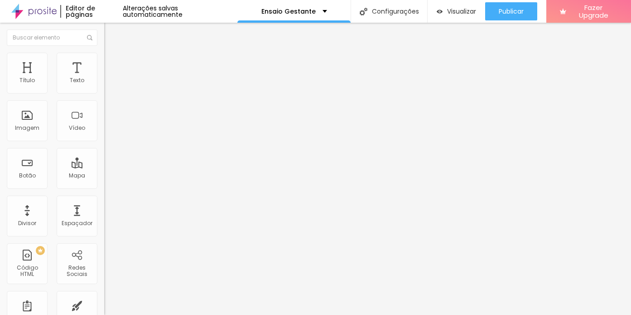
type input "25"
type input "24"
type input "23"
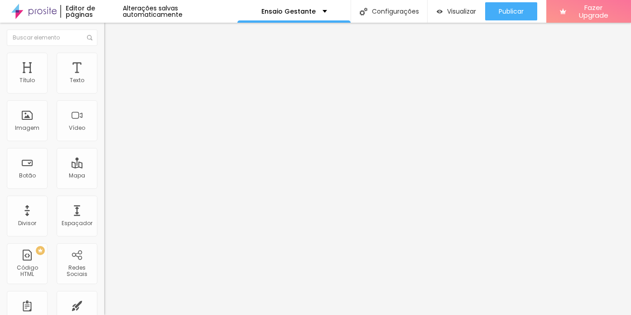
type input "23"
type input "22"
type input "23"
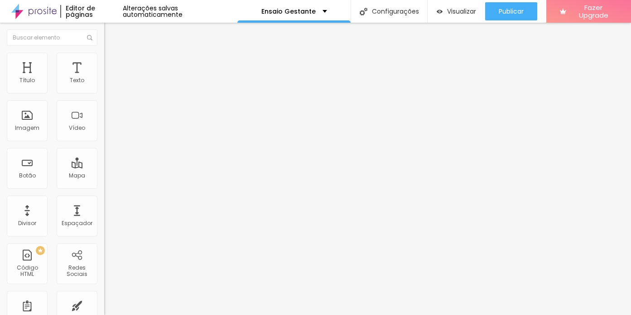
drag, startPoint x: 62, startPoint y: 87, endPoint x: 56, endPoint y: 88, distance: 5.9
type input "23"
click at [104, 167] on input "range" at bounding box center [133, 170] width 58 height 7
type input "25"
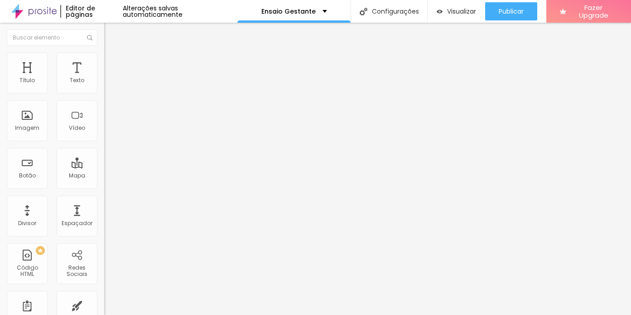
type input "24"
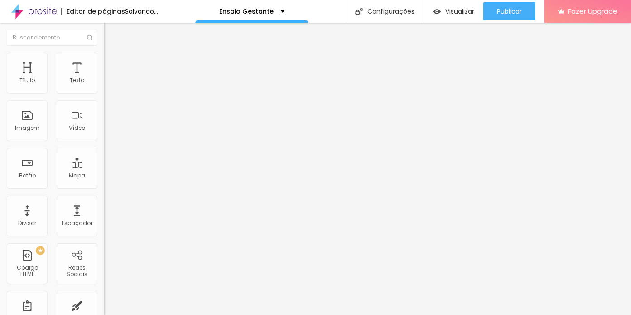
type input "23"
drag, startPoint x: 63, startPoint y: 87, endPoint x: 55, endPoint y: 87, distance: 7.7
type input "23"
click at [104, 167] on input "range" at bounding box center [133, 170] width 58 height 7
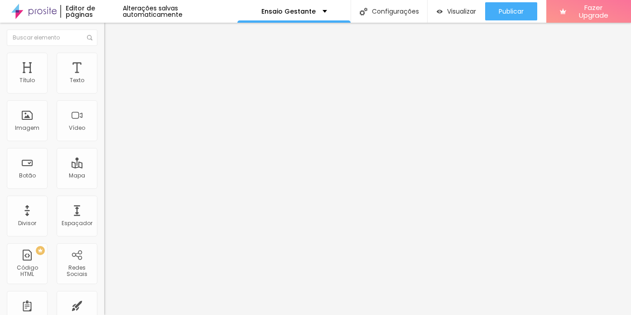
type input "27"
type input "26"
type input "25"
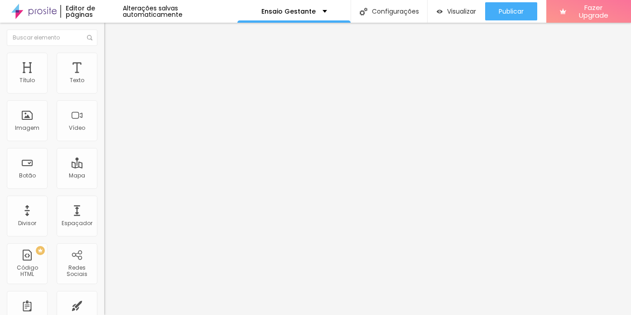
type input "25"
type input "24"
type input "23"
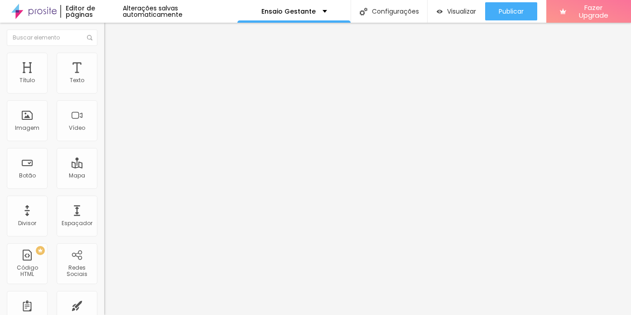
drag, startPoint x: 64, startPoint y: 88, endPoint x: 56, endPoint y: 88, distance: 7.7
type input "23"
click at [104, 167] on input "range" at bounding box center [133, 170] width 58 height 7
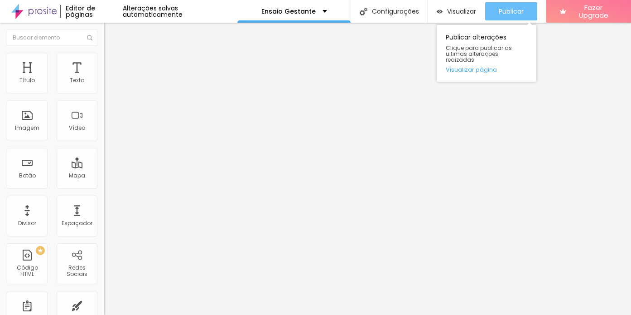
click at [509, 14] on span "Publicar" at bounding box center [511, 11] width 25 height 7
